Goal: Find specific page/section: Find specific page/section

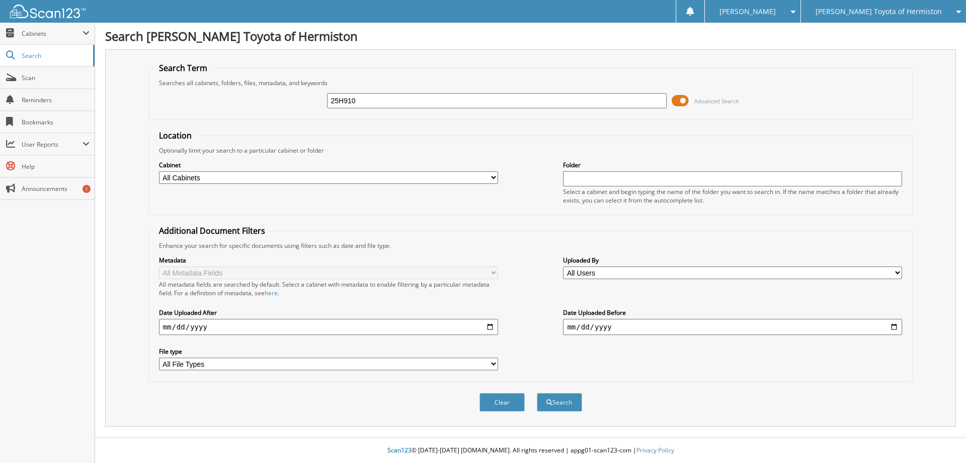
type input "25H910"
click at [537, 393] on button "Search" at bounding box center [559, 402] width 45 height 19
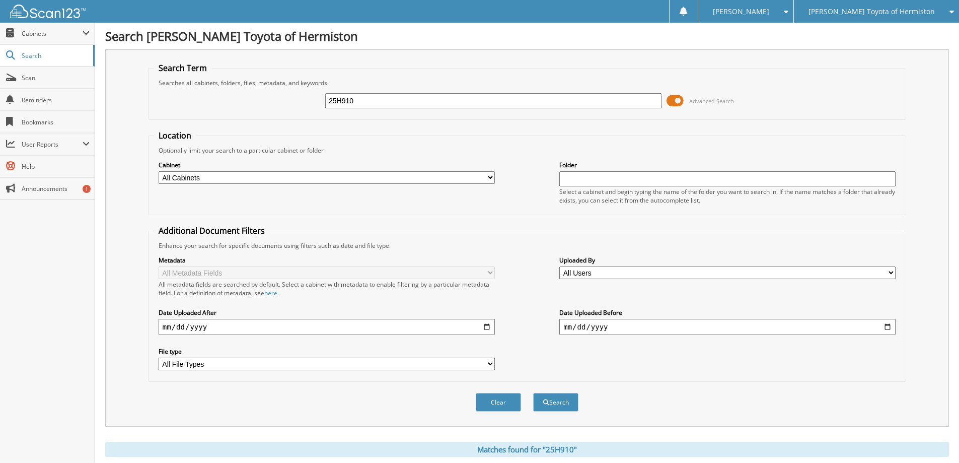
scroll to position [126, 0]
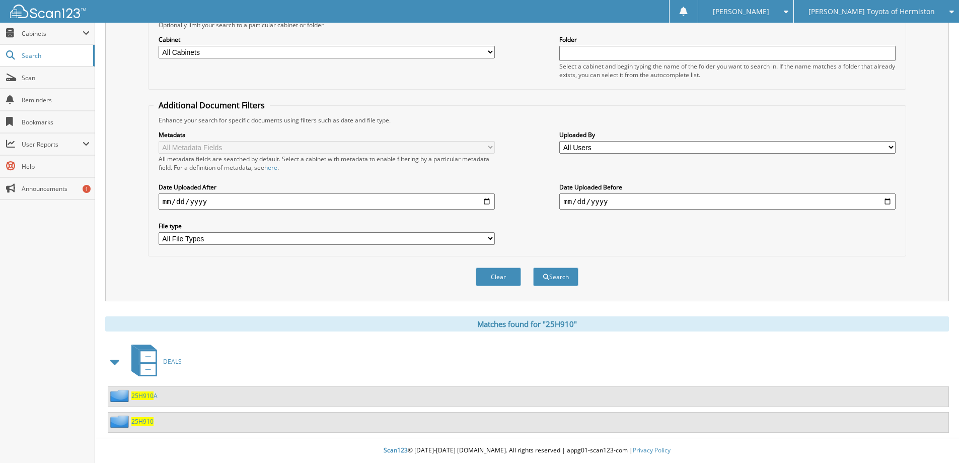
click at [149, 421] on span "25H910" at bounding box center [142, 421] width 22 height 9
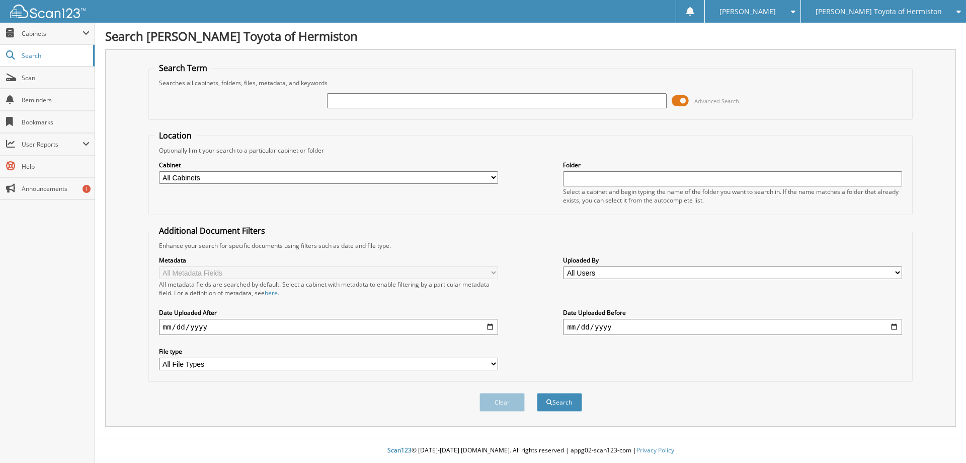
click at [454, 99] on input "text" at bounding box center [496, 100] width 339 height 15
type input "25H929A"
click at [537, 393] on button "Search" at bounding box center [559, 402] width 45 height 19
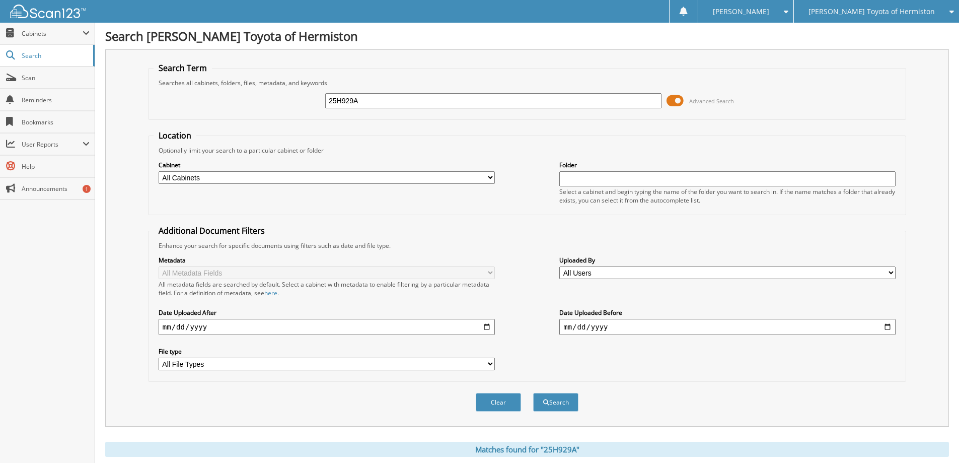
scroll to position [100, 0]
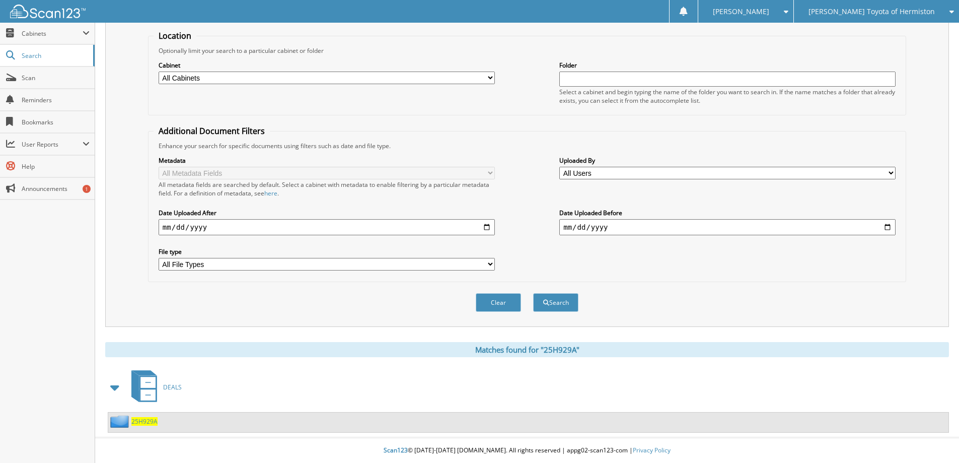
click at [149, 419] on span "25H929A" at bounding box center [144, 421] width 26 height 9
